Goal: Navigation & Orientation: Find specific page/section

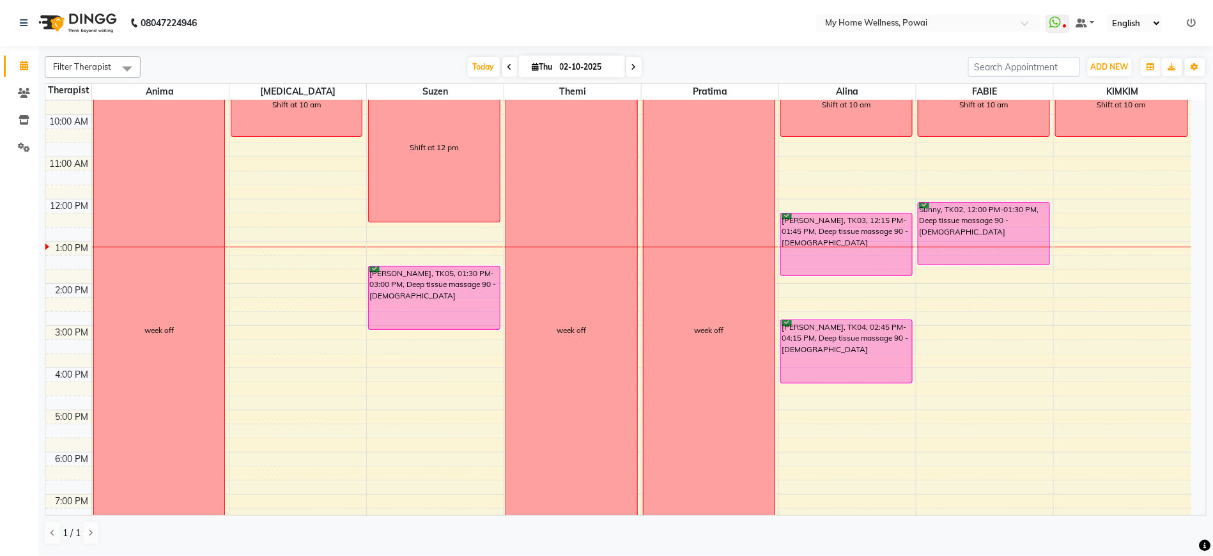
scroll to position [33, 0]
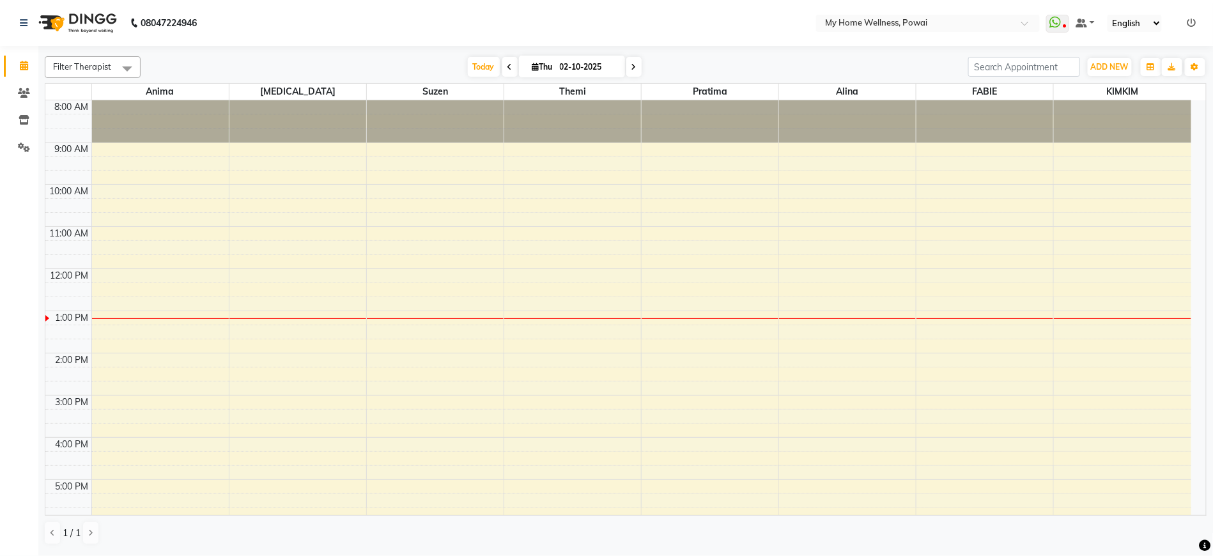
select select "en"
